Goal: Task Accomplishment & Management: Manage account settings

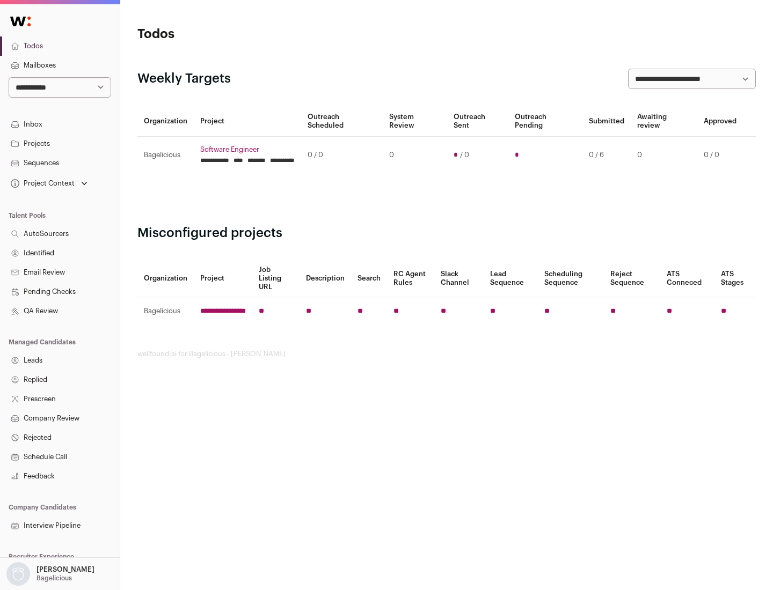
click at [60, 143] on link "Projects" at bounding box center [60, 143] width 120 height 19
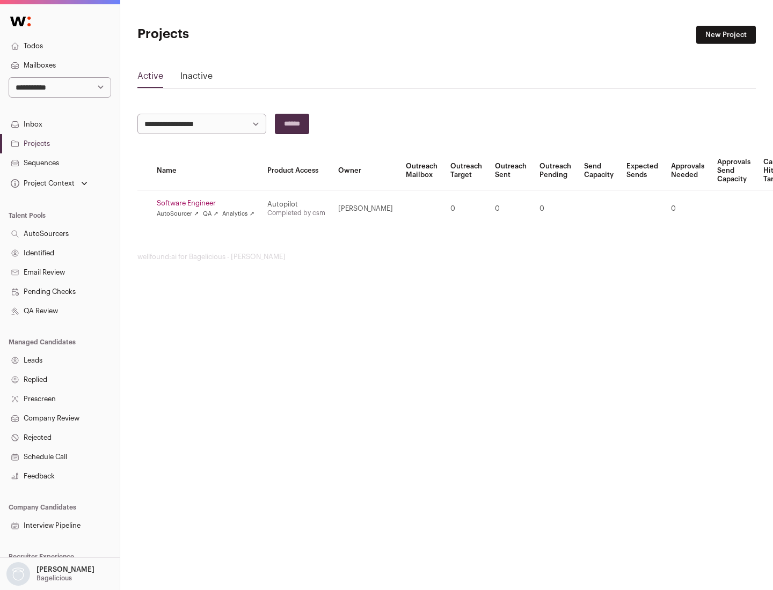
click at [209, 203] on link "Software Engineer" at bounding box center [206, 203] width 98 height 9
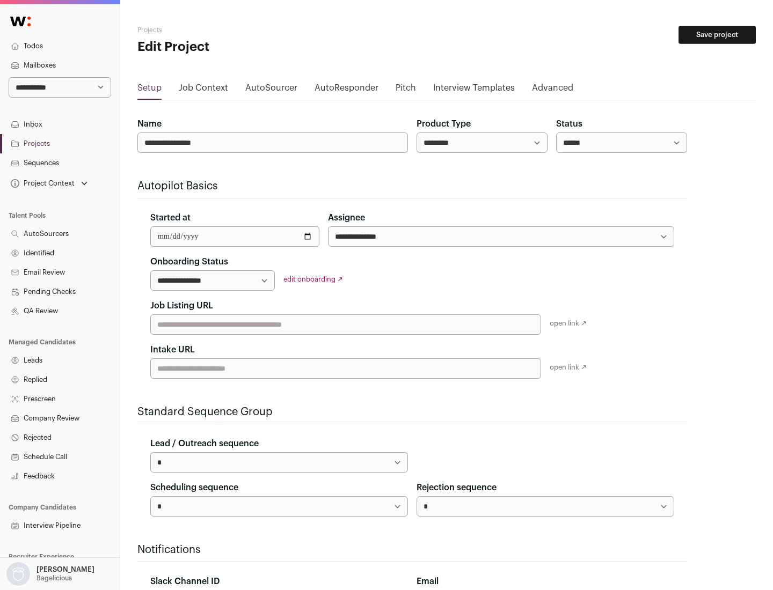
click at [717, 35] on button "Save project" at bounding box center [716, 35] width 77 height 18
